Goal: Task Accomplishment & Management: Complete application form

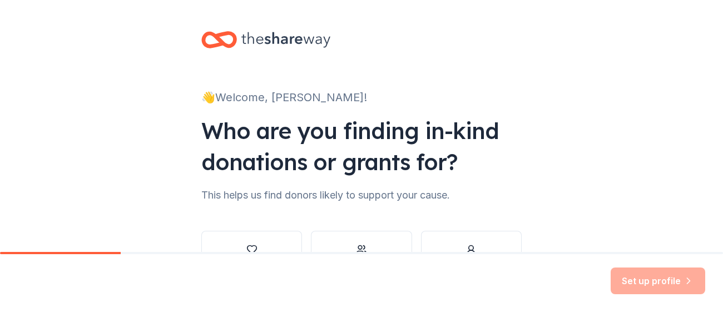
scroll to position [85, 0]
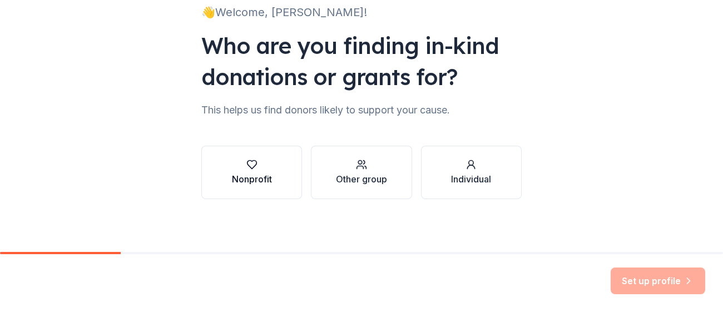
click at [253, 166] on icon "button" at bounding box center [251, 165] width 9 height 8
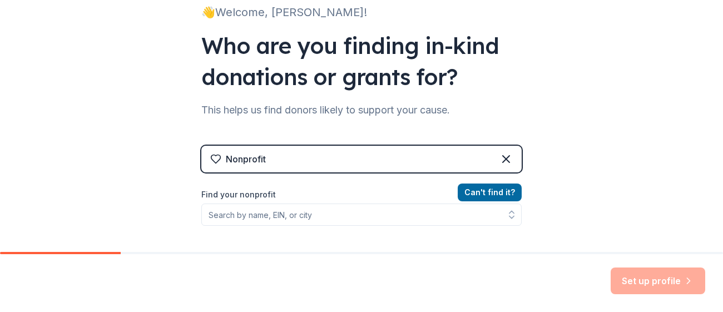
click at [314, 157] on div "Nonprofit" at bounding box center [361, 159] width 320 height 27
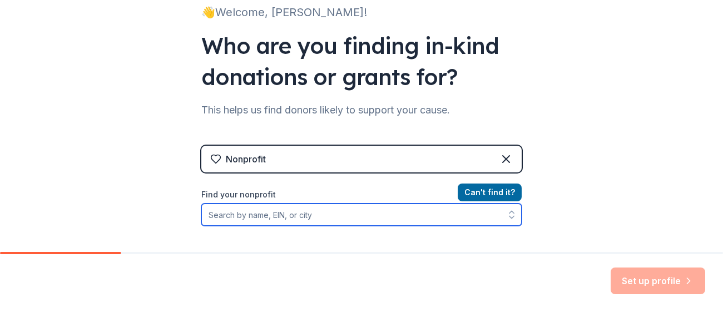
click at [254, 216] on input "Find your nonprofit" at bounding box center [361, 215] width 320 height 22
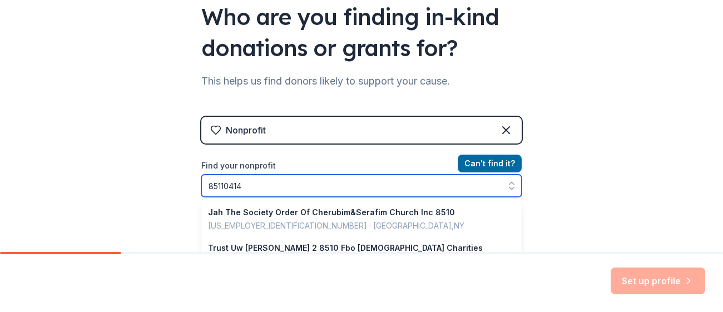
type input "851104145"
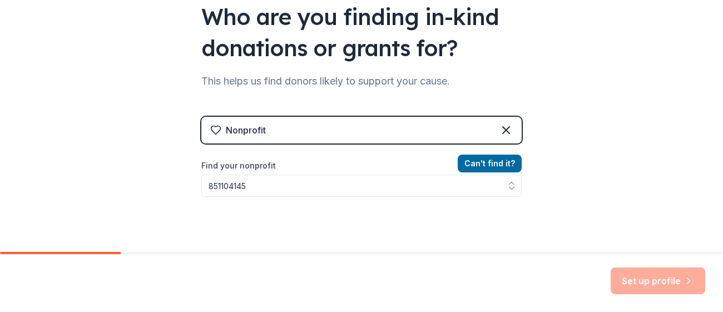
click at [367, 133] on div "Nonprofit" at bounding box center [361, 130] width 320 height 27
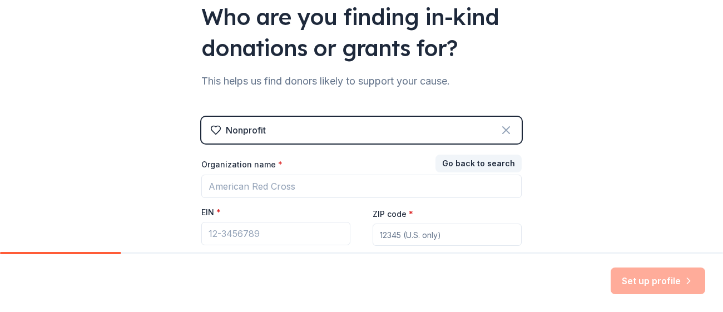
click at [502, 127] on icon at bounding box center [505, 129] width 13 height 13
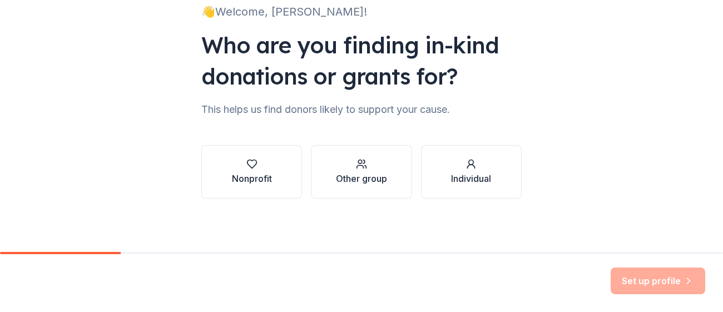
scroll to position [85, 0]
click at [469, 175] on div "Individual" at bounding box center [471, 178] width 40 height 13
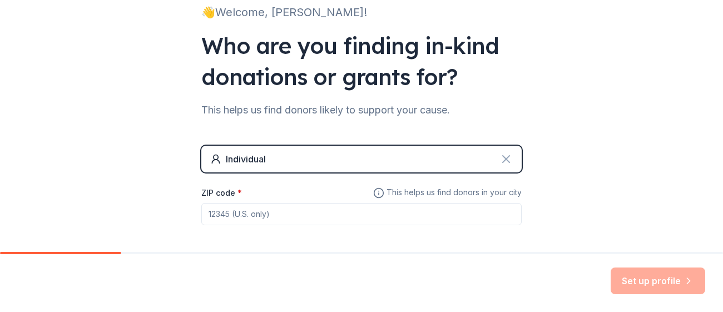
click at [507, 156] on icon at bounding box center [505, 158] width 13 height 13
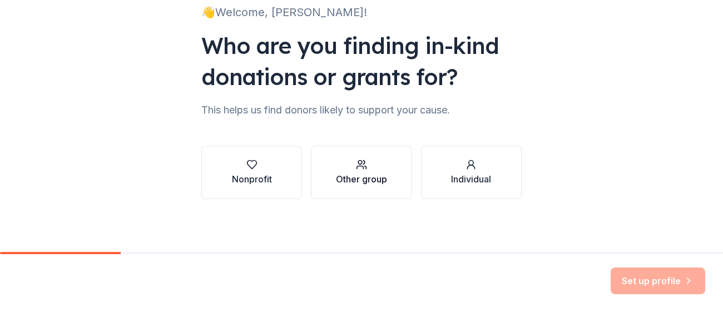
click at [390, 170] on button "Other group" at bounding box center [361, 172] width 101 height 53
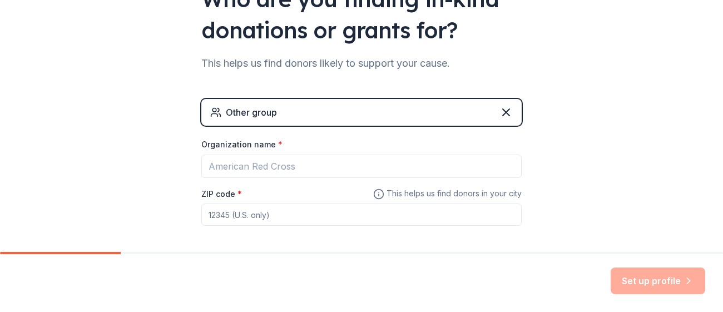
scroll to position [180, 0]
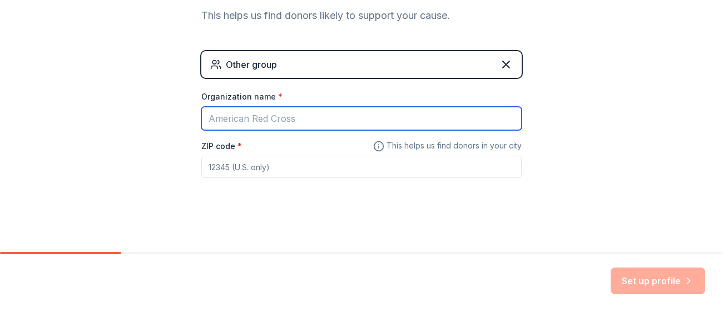
click at [233, 120] on input "Organization name *" at bounding box center [361, 118] width 320 height 23
type input "R3b3llious"
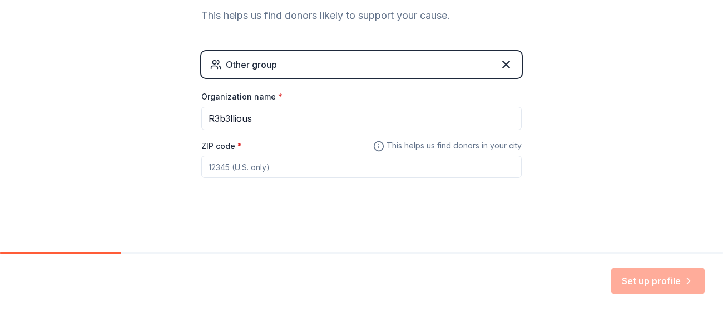
click at [442, 70] on div "Other group" at bounding box center [361, 64] width 320 height 27
click at [508, 64] on icon at bounding box center [505, 64] width 13 height 13
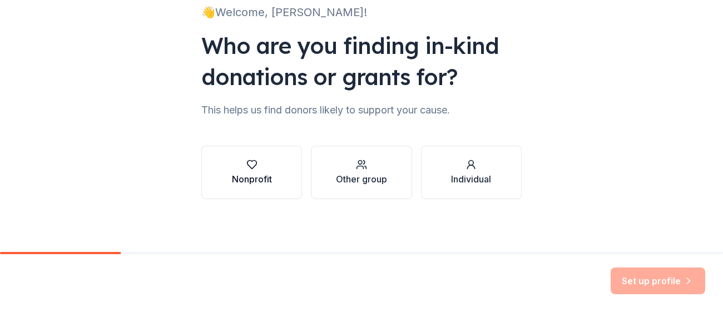
click at [257, 166] on div "button" at bounding box center [252, 164] width 40 height 11
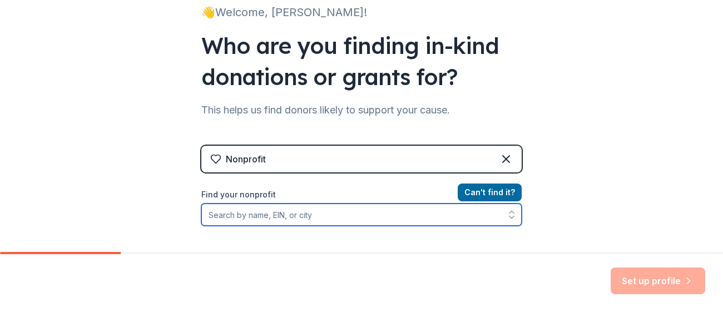
click at [245, 215] on input "Find your nonprofit" at bounding box center [361, 215] width 320 height 22
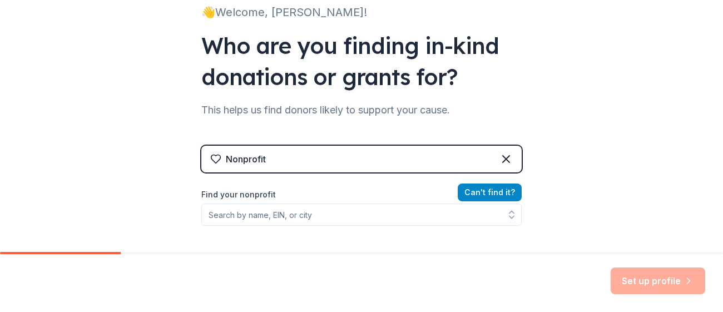
click at [478, 194] on button "Can ' t find it?" at bounding box center [490, 193] width 64 height 18
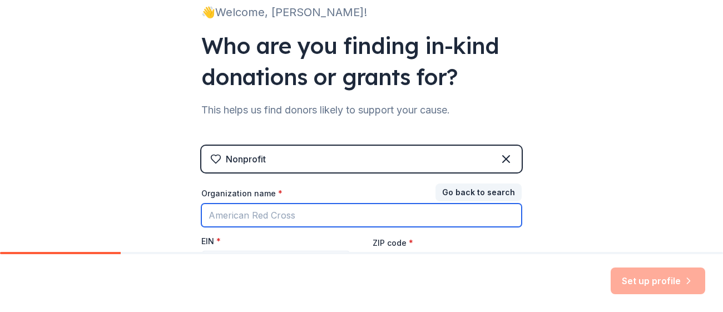
click at [221, 218] on input "Organization name *" at bounding box center [361, 215] width 320 height 23
type input "R3b3llious Nails"
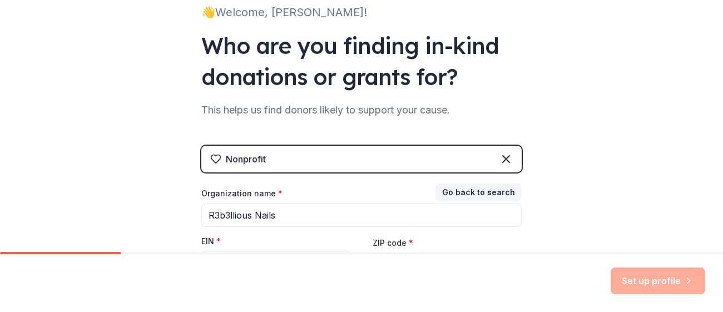
click at [237, 249] on div "EIN *" at bounding box center [275, 244] width 149 height 16
click at [216, 252] on div at bounding box center [361, 253] width 723 height 2
click at [216, 251] on input "EIN *" at bounding box center [275, 262] width 149 height 23
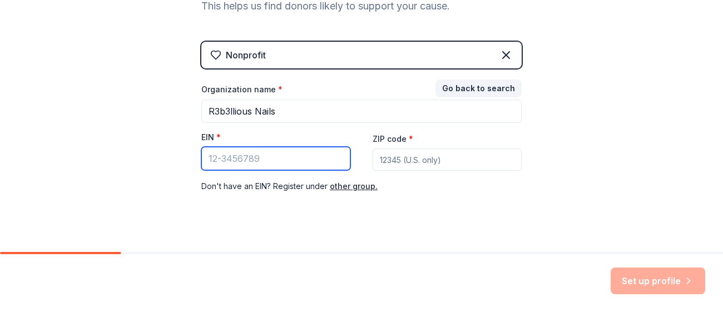
scroll to position [190, 0]
type input "[US_EMPLOYER_IDENTIFICATION_NUMBER]"
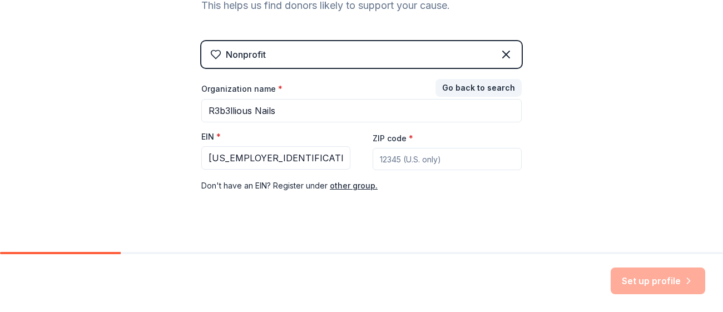
click at [419, 158] on input "ZIP code *" at bounding box center [447, 159] width 149 height 22
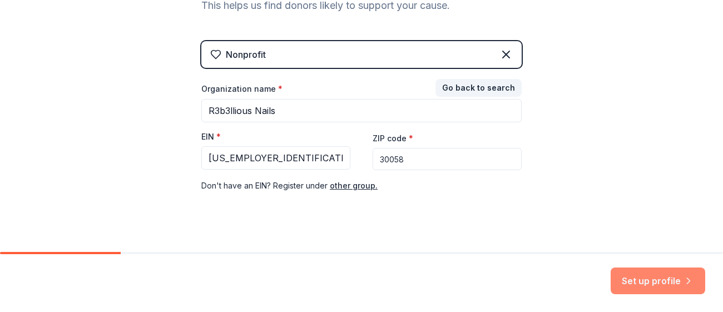
type input "30058"
click at [650, 279] on button "Set up profile" at bounding box center [658, 280] width 95 height 27
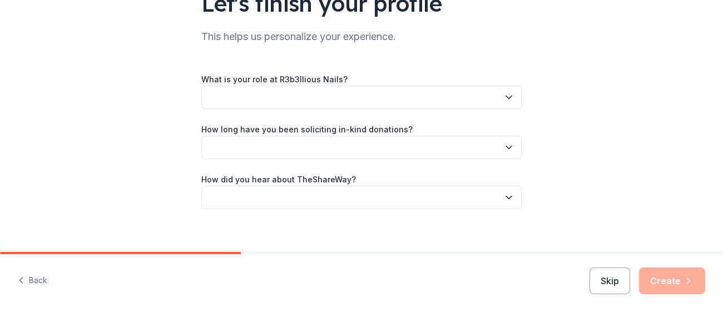
scroll to position [106, 0]
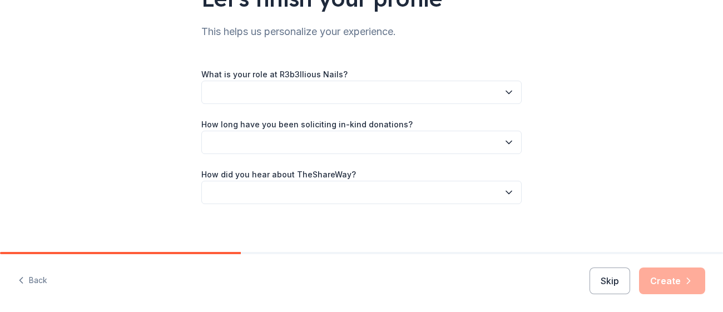
click at [511, 142] on icon "button" at bounding box center [508, 142] width 11 height 11
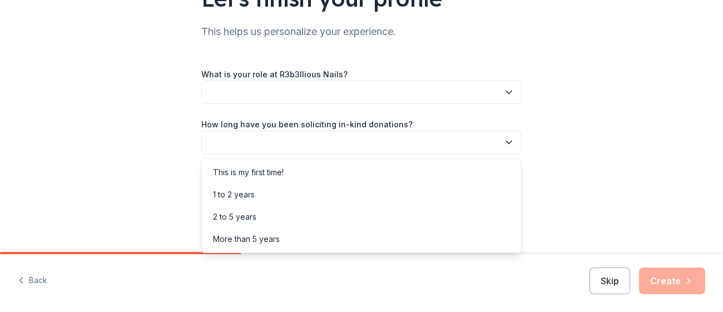
click at [509, 140] on icon "button" at bounding box center [508, 142] width 11 height 11
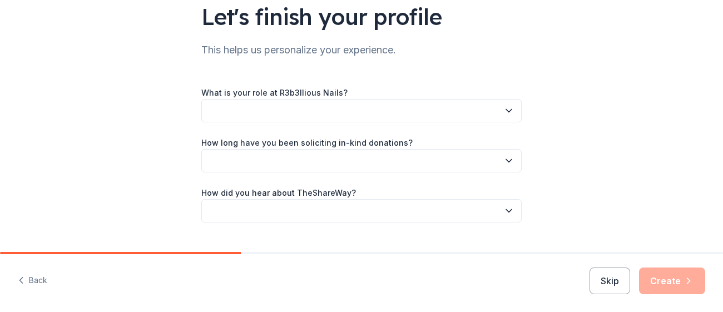
scroll to position [93, 0]
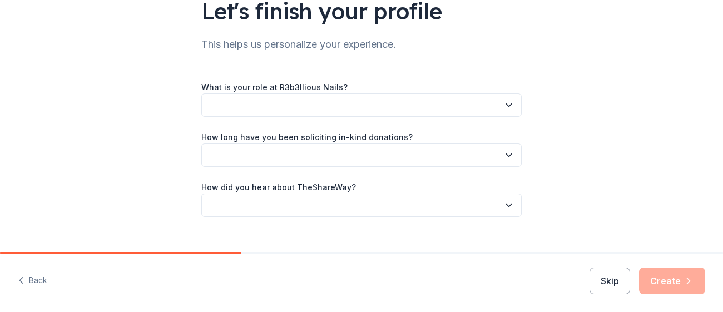
click at [221, 105] on button "button" at bounding box center [361, 104] width 320 height 23
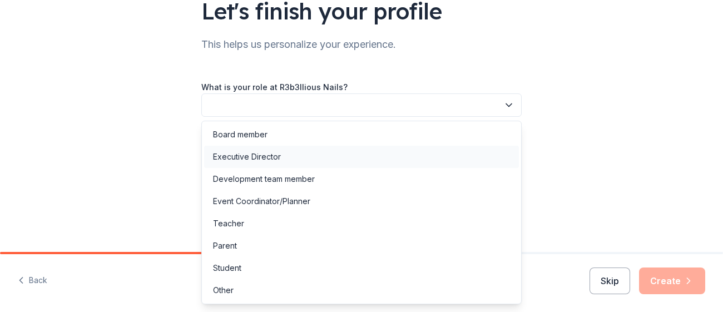
click at [247, 157] on div "Executive Director" at bounding box center [247, 156] width 68 height 13
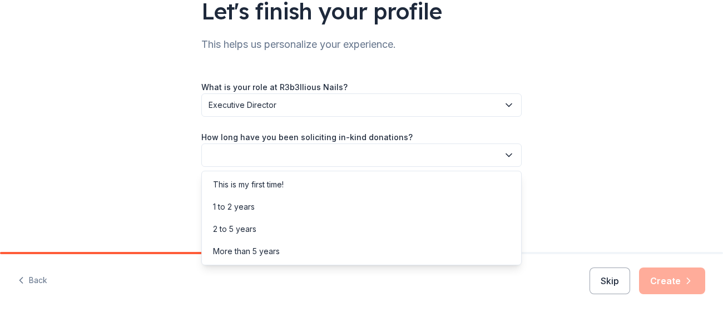
click at [320, 155] on button "button" at bounding box center [361, 154] width 320 height 23
click at [245, 230] on div "2 to 5 years" at bounding box center [234, 228] width 43 height 13
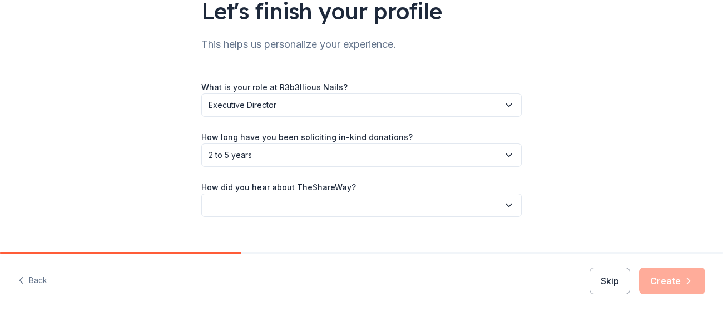
click at [234, 208] on button "button" at bounding box center [361, 205] width 320 height 23
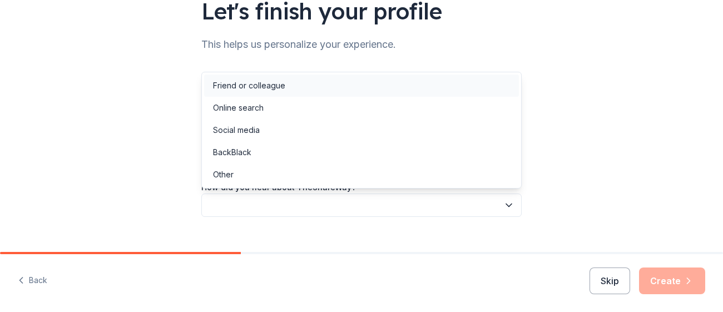
click at [240, 86] on div "Friend or colleague" at bounding box center [249, 85] width 72 height 13
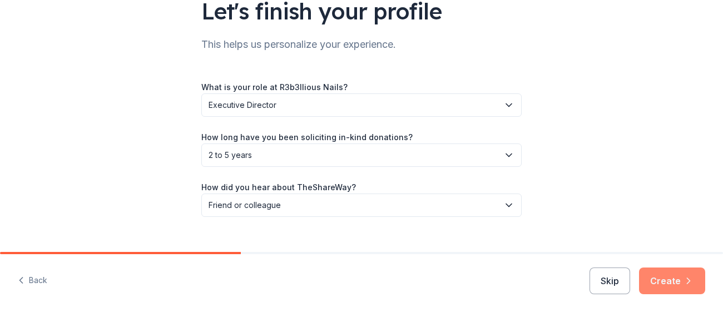
scroll to position [110, 0]
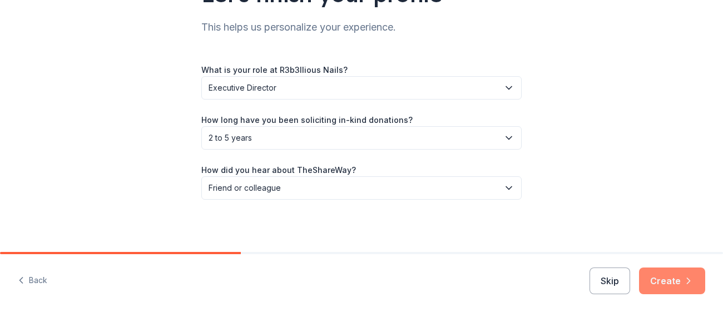
click at [667, 286] on button "Create" at bounding box center [672, 280] width 66 height 27
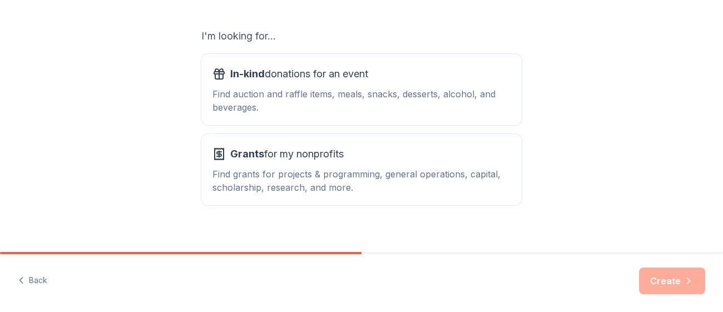
scroll to position [196, 0]
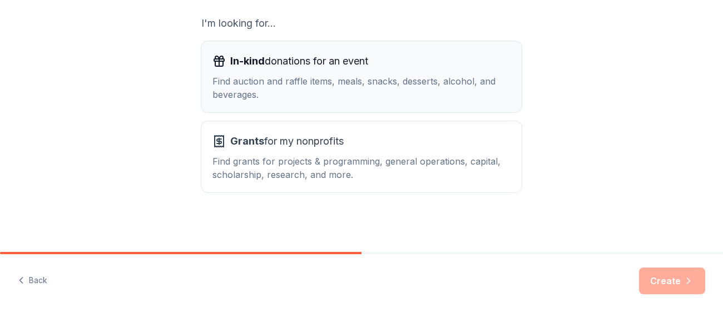
click at [323, 83] on div "Find auction and raffle items, meals, snacks, desserts, alcohol, and beverages." at bounding box center [361, 88] width 298 height 27
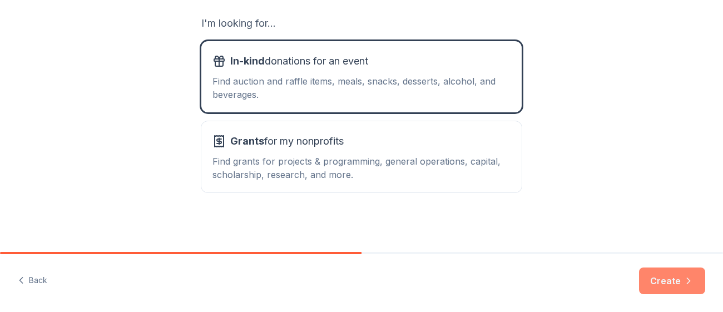
click at [657, 279] on button "Create" at bounding box center [672, 280] width 66 height 27
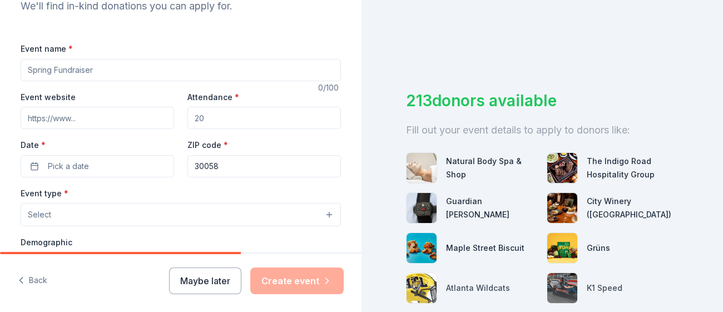
scroll to position [132, 0]
click at [33, 281] on button "Back" at bounding box center [32, 280] width 29 height 23
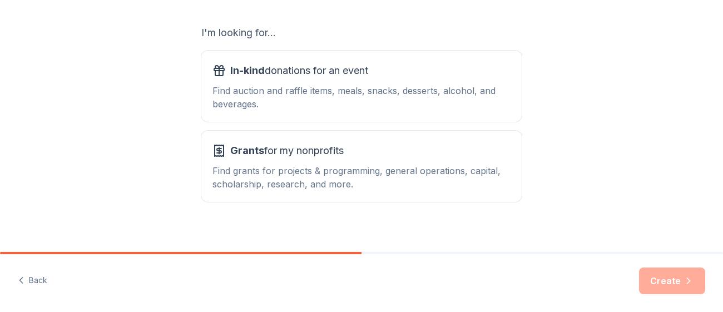
scroll to position [196, 0]
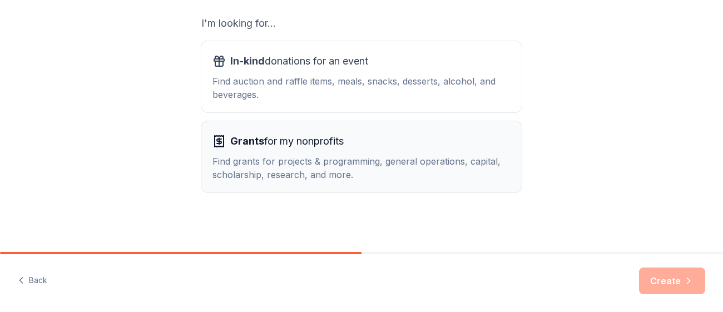
click at [230, 157] on div "Find grants for projects & programming, general operations, capital, scholarshi…" at bounding box center [361, 168] width 298 height 27
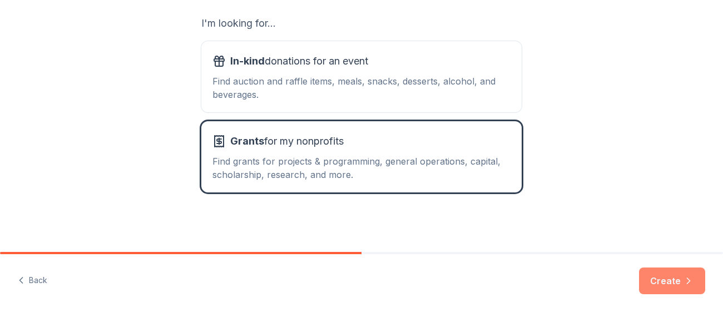
click at [665, 277] on button "Create" at bounding box center [672, 280] width 66 height 27
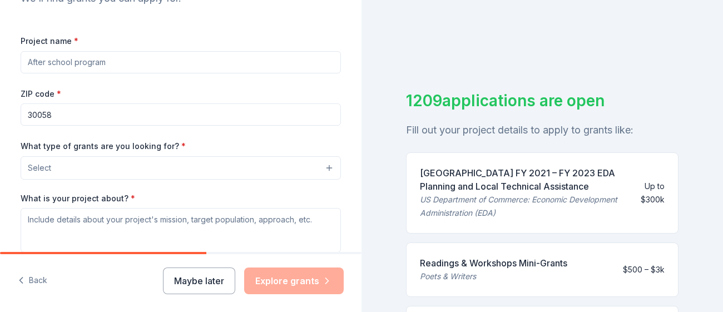
scroll to position [140, 0]
click at [34, 165] on span "Select" at bounding box center [39, 166] width 23 height 13
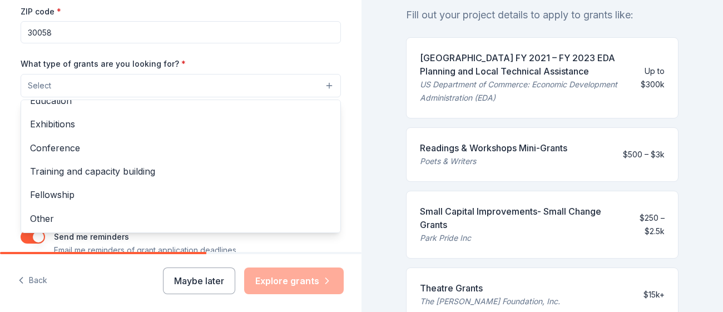
scroll to position [93, 0]
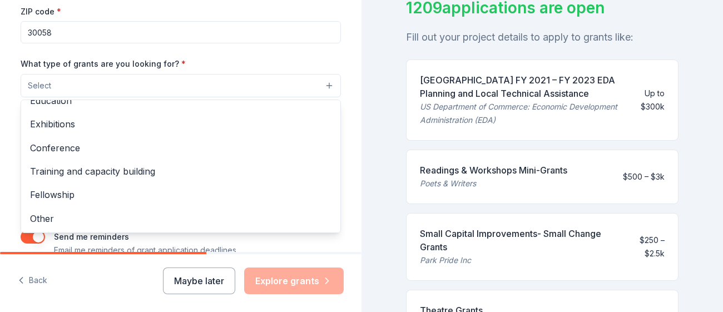
drag, startPoint x: 722, startPoint y: 96, endPoint x: 720, endPoint y: 126, distance: 30.7
click at [720, 126] on div "Tell us about your project. We'll find grants you can apply for. Project name *…" at bounding box center [361, 156] width 723 height 312
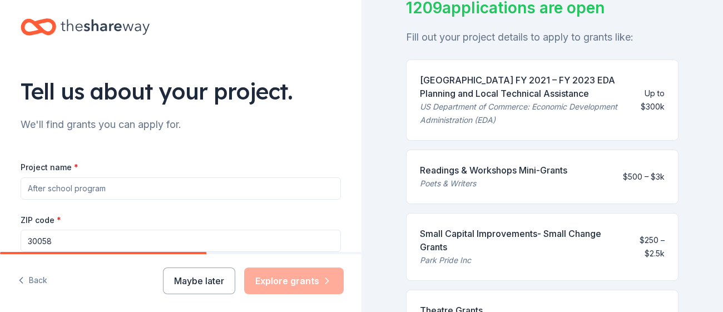
scroll to position [12, 0]
click at [41, 281] on button "Back" at bounding box center [32, 280] width 29 height 23
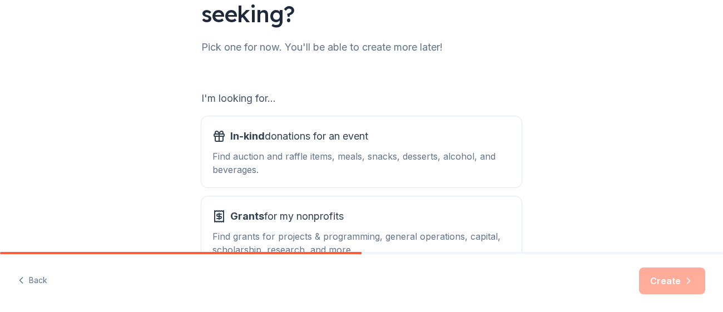
scroll to position [118, 0]
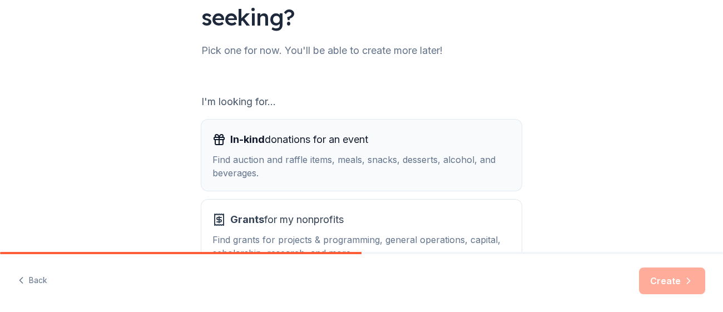
click at [326, 153] on div "Find auction and raffle items, meals, snacks, desserts, alcohol, and beverages." at bounding box center [361, 166] width 298 height 27
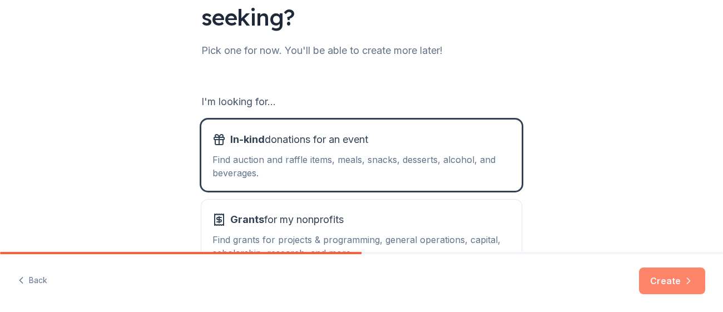
click at [651, 285] on button "Create" at bounding box center [672, 280] width 66 height 27
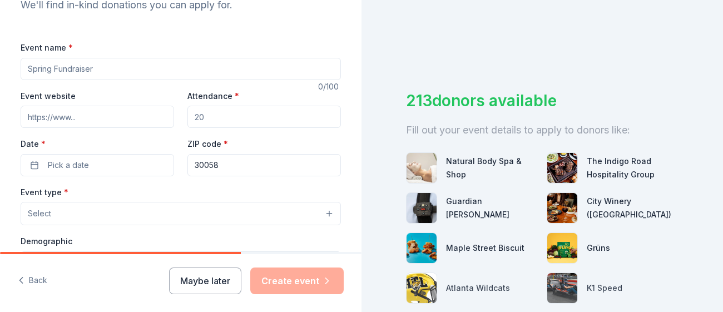
scroll to position [128, 0]
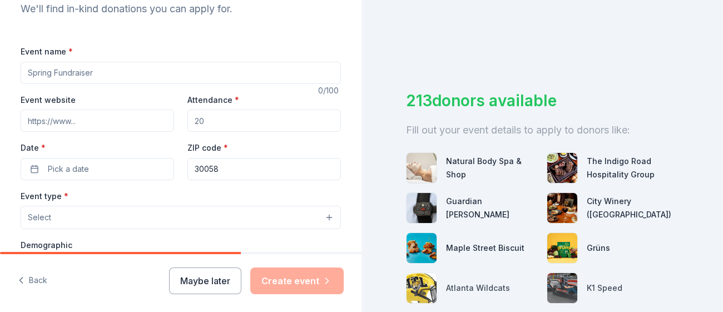
click at [48, 70] on input "Event name *" at bounding box center [181, 73] width 320 height 22
type input "Fashion At Your Fingertips"
click at [39, 124] on input "Event website" at bounding box center [97, 121] width 153 height 22
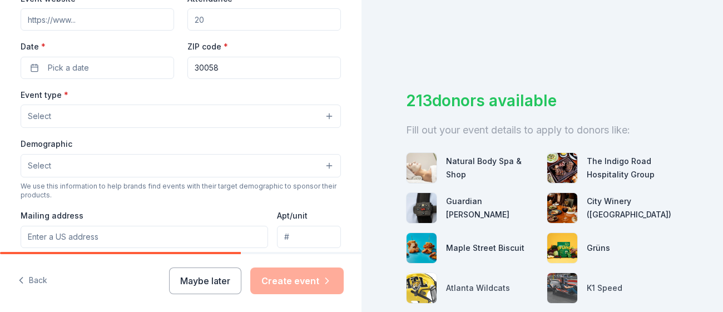
scroll to position [230, 0]
click at [43, 168] on span "Select" at bounding box center [39, 165] width 23 height 13
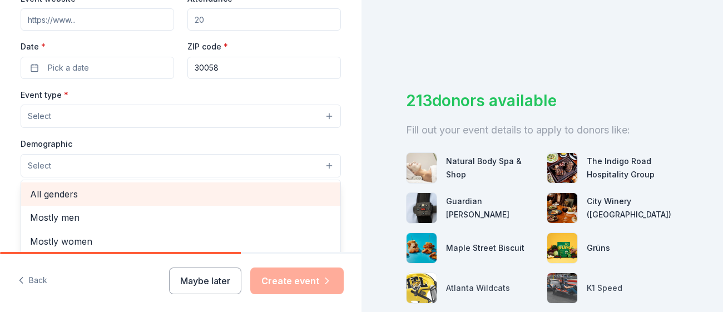
click at [44, 191] on span "All genders" at bounding box center [180, 194] width 301 height 14
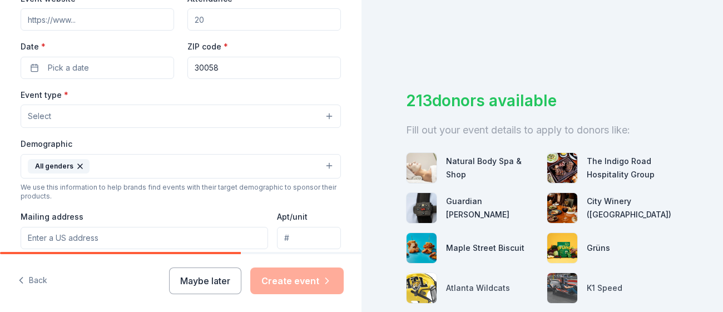
click at [36, 116] on span "Select" at bounding box center [39, 116] width 23 height 13
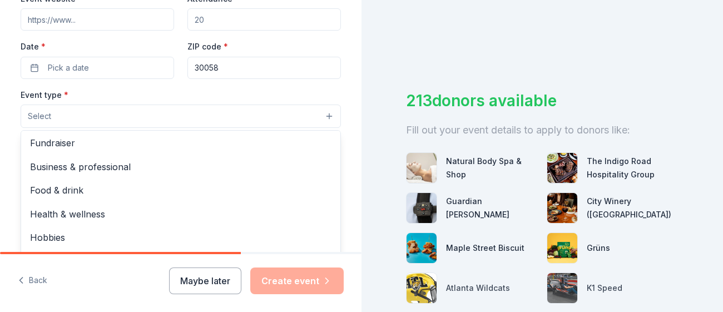
scroll to position [0, 0]
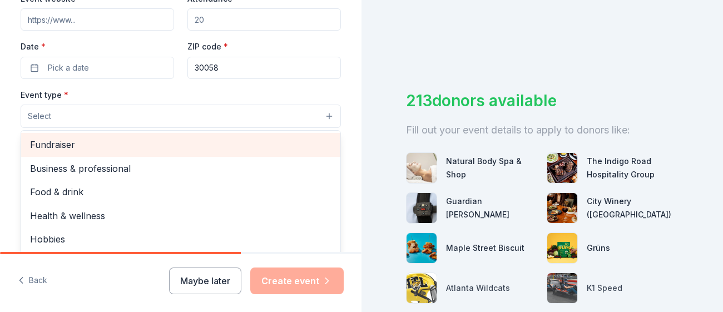
click at [42, 142] on span "Fundraiser" at bounding box center [180, 144] width 301 height 14
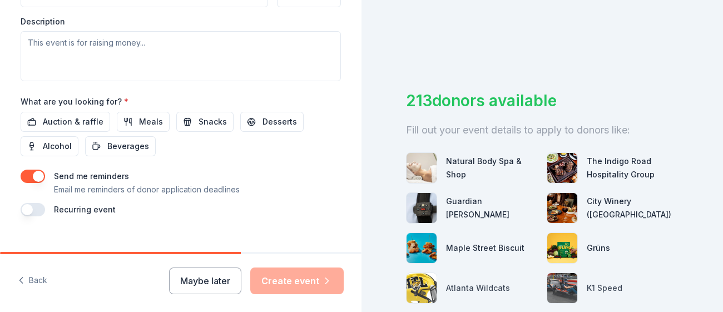
scroll to position [476, 0]
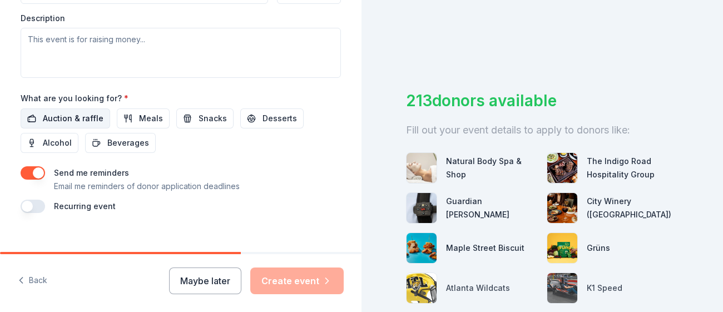
click at [60, 112] on span "Auction & raffle" at bounding box center [73, 118] width 61 height 13
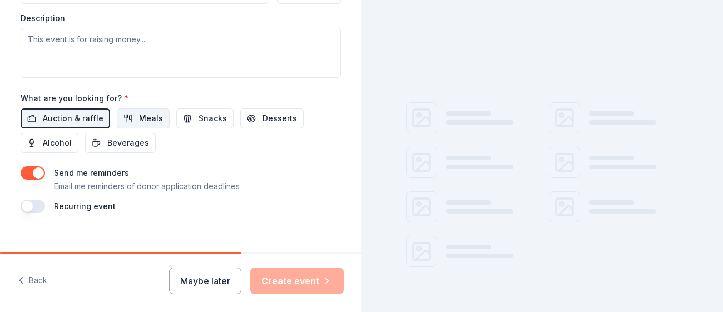
click at [139, 112] on span "Meals" at bounding box center [151, 118] width 24 height 13
click at [199, 116] on span "Snacks" at bounding box center [213, 118] width 28 height 13
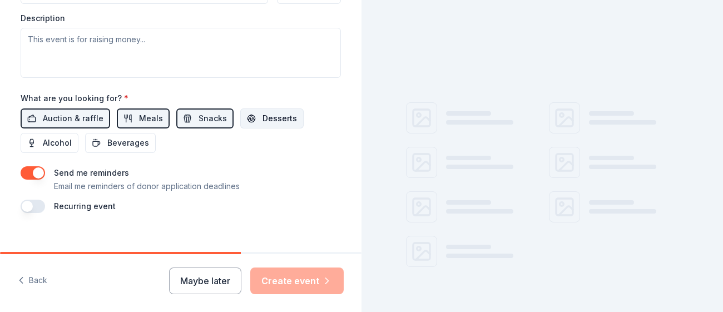
click at [262, 112] on span "Desserts" at bounding box center [279, 118] width 34 height 13
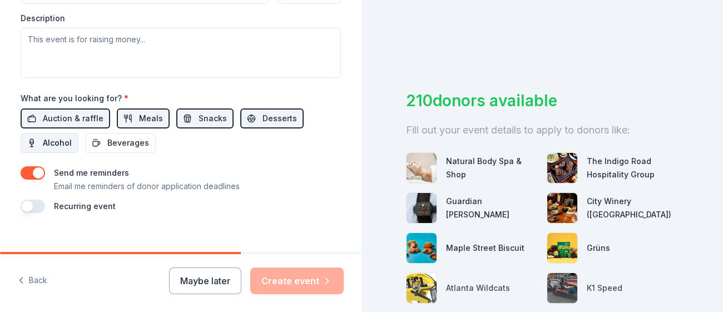
click at [54, 137] on span "Alcohol" at bounding box center [57, 142] width 29 height 13
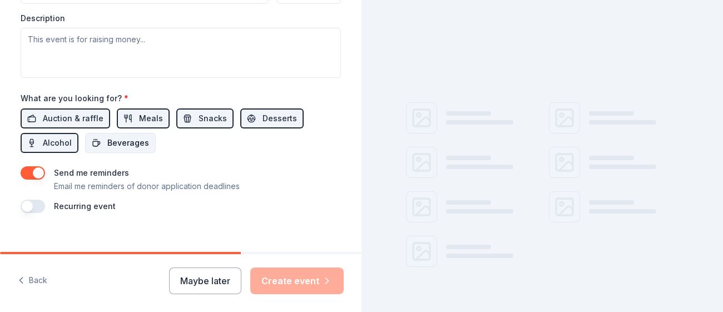
click at [122, 136] on span "Beverages" at bounding box center [128, 142] width 42 height 13
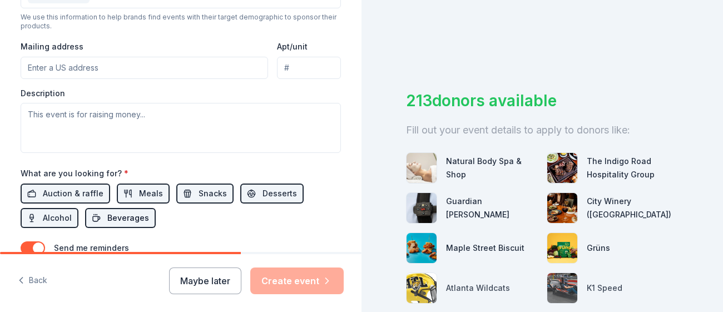
scroll to position [399, 0]
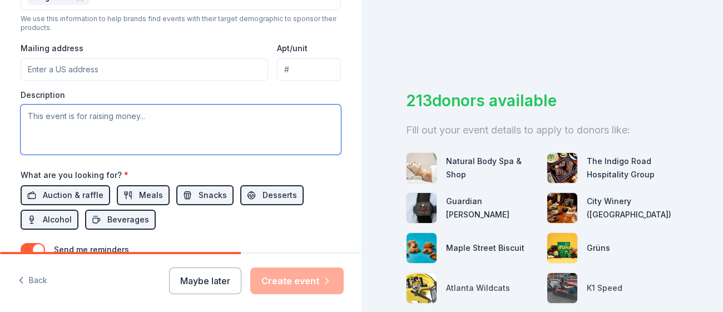
click at [43, 111] on textarea at bounding box center [181, 130] width 320 height 50
click at [102, 118] on textarea at bounding box center [181, 130] width 320 height 50
paste textarea "Beauty + Business Growth Raising money to expand R3b3llious Nails — new equipme…"
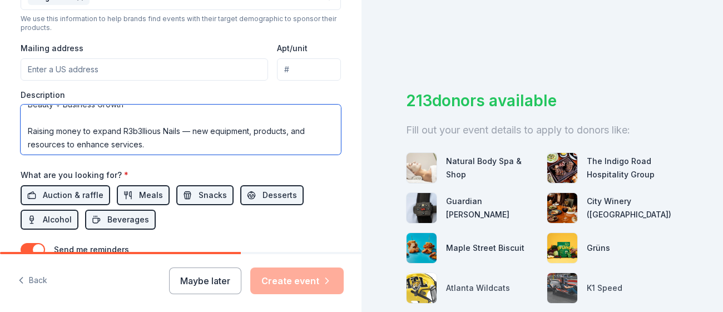
scroll to position [0, 0]
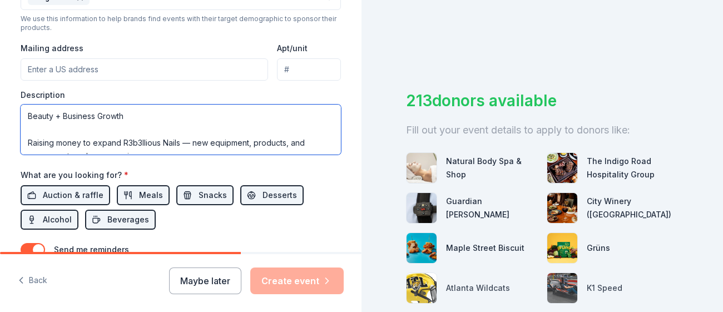
click at [32, 133] on textarea "Beauty + Business Growth Raising money to expand R3b3llious Nails — new equipme…" at bounding box center [181, 130] width 320 height 50
click at [27, 139] on textarea "Beauty + Business Growth Raising money to expand R3b3llious Nails — new equipme…" at bounding box center [181, 130] width 320 height 50
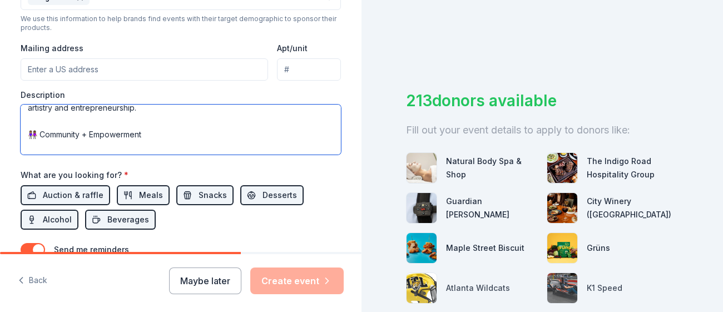
scroll to position [78, 0]
click at [33, 129] on textarea "Beauty + Business Growth Raising money to expand R3b3llious Nails — new equipme…" at bounding box center [181, 130] width 320 height 50
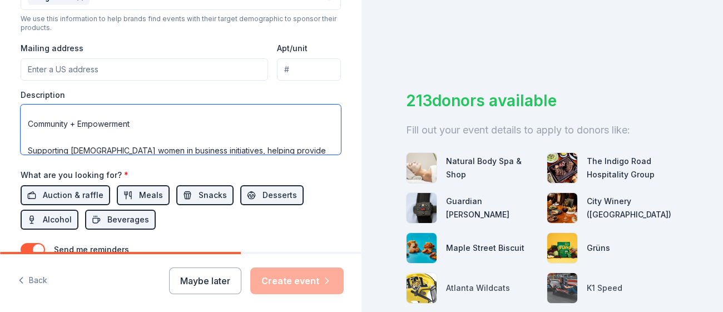
scroll to position [85, 0]
click at [37, 139] on textarea "Beauty + Business Growth Raising money to expand R3b3llious Nails — new equipme…" at bounding box center [181, 130] width 320 height 50
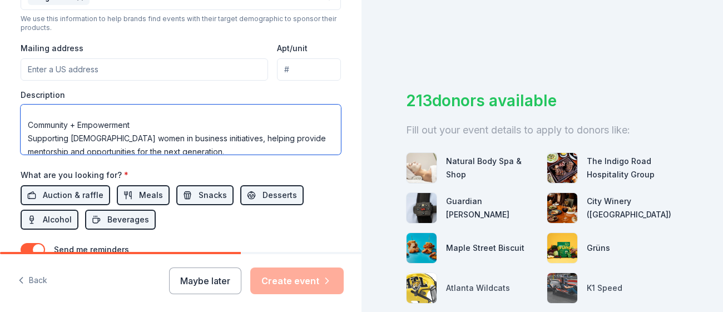
scroll to position [71, 0]
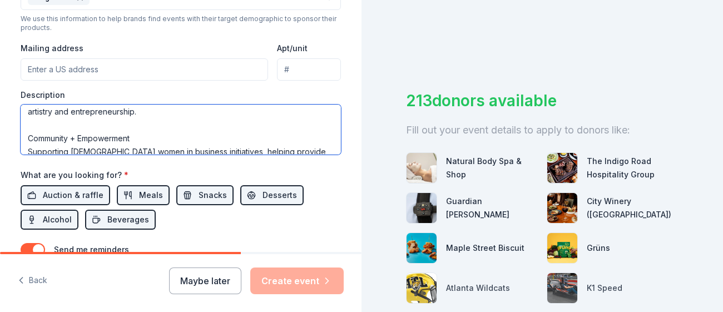
type textarea "Beauty + Business Growth Raising money to expand R3b3llious Nails — new equipme…"
